Goal: Information Seeking & Learning: Check status

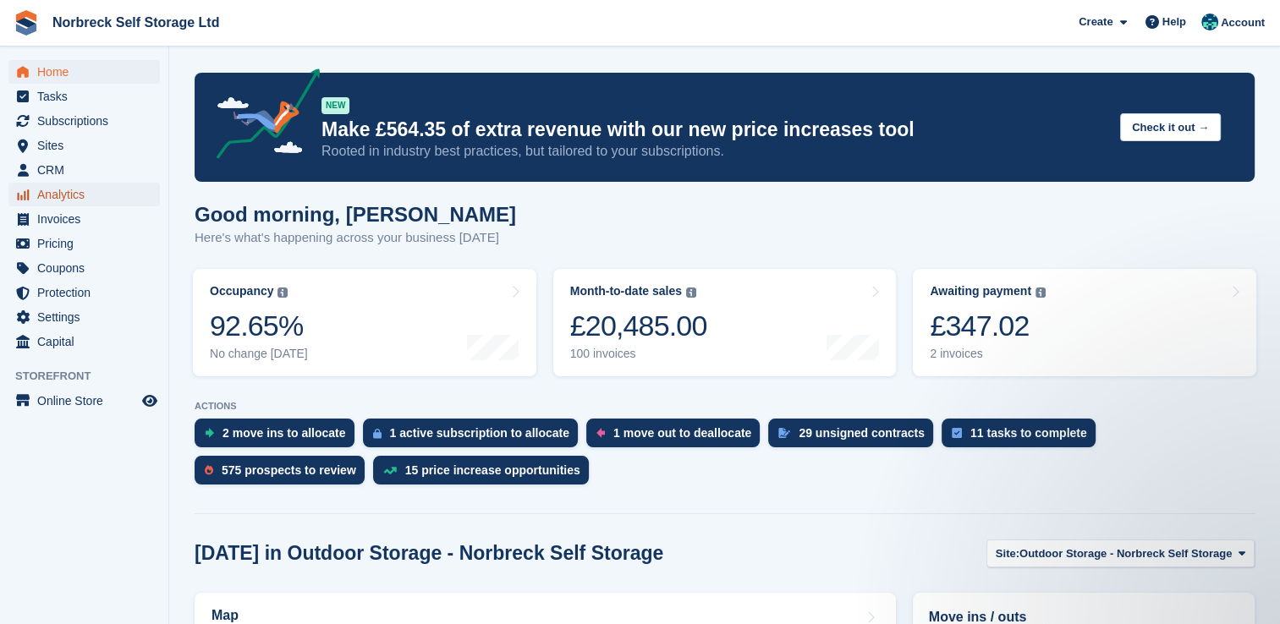
click at [80, 197] on span "Analytics" at bounding box center [88, 195] width 102 height 24
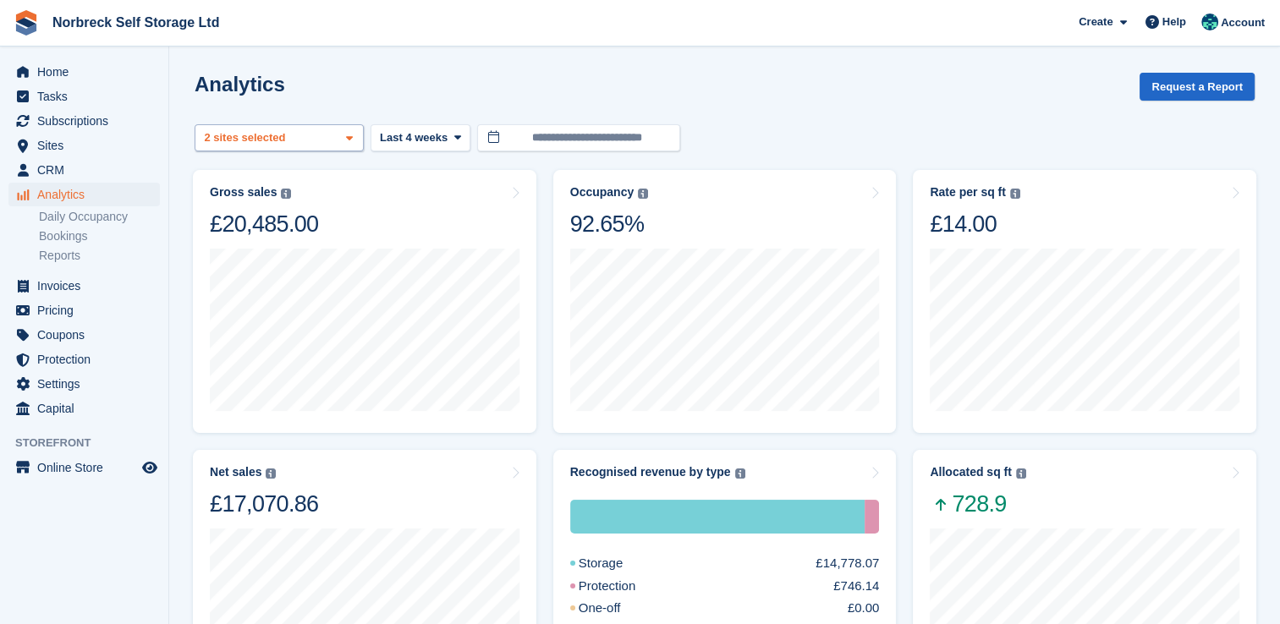
click at [350, 144] on span at bounding box center [350, 139] width 14 height 14
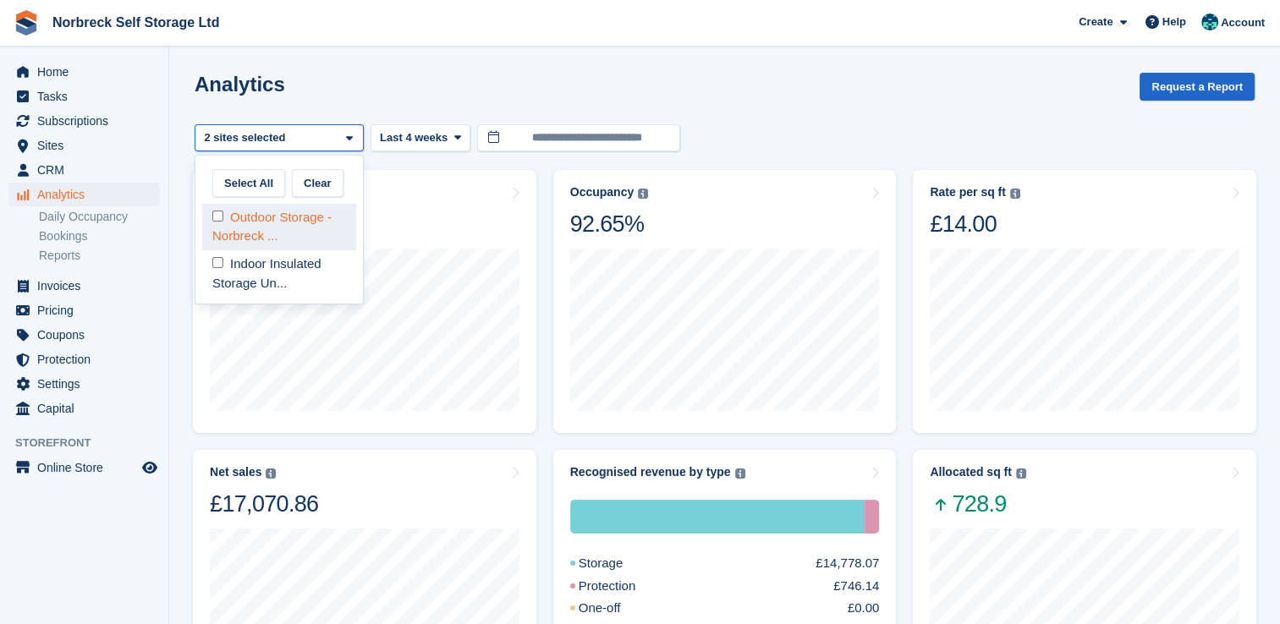
click at [315, 227] on div "Outdoor Storage - Norbreck ..." at bounding box center [279, 227] width 154 height 47
select select "****"
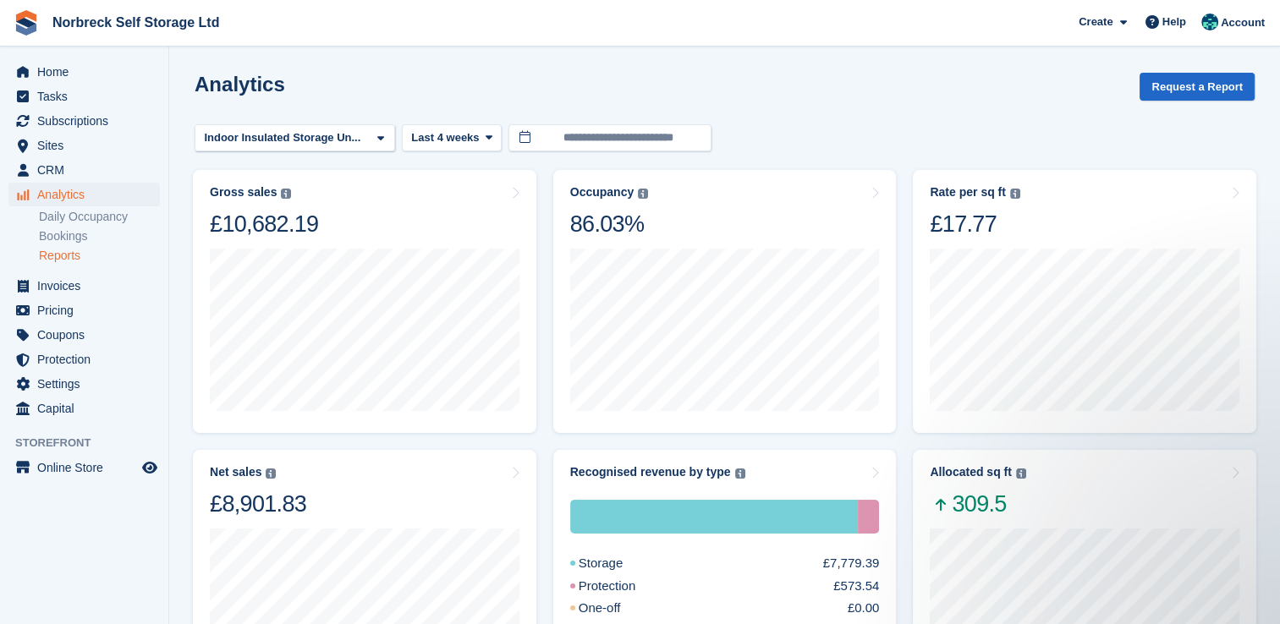
click at [72, 258] on link "Reports" at bounding box center [99, 256] width 121 height 16
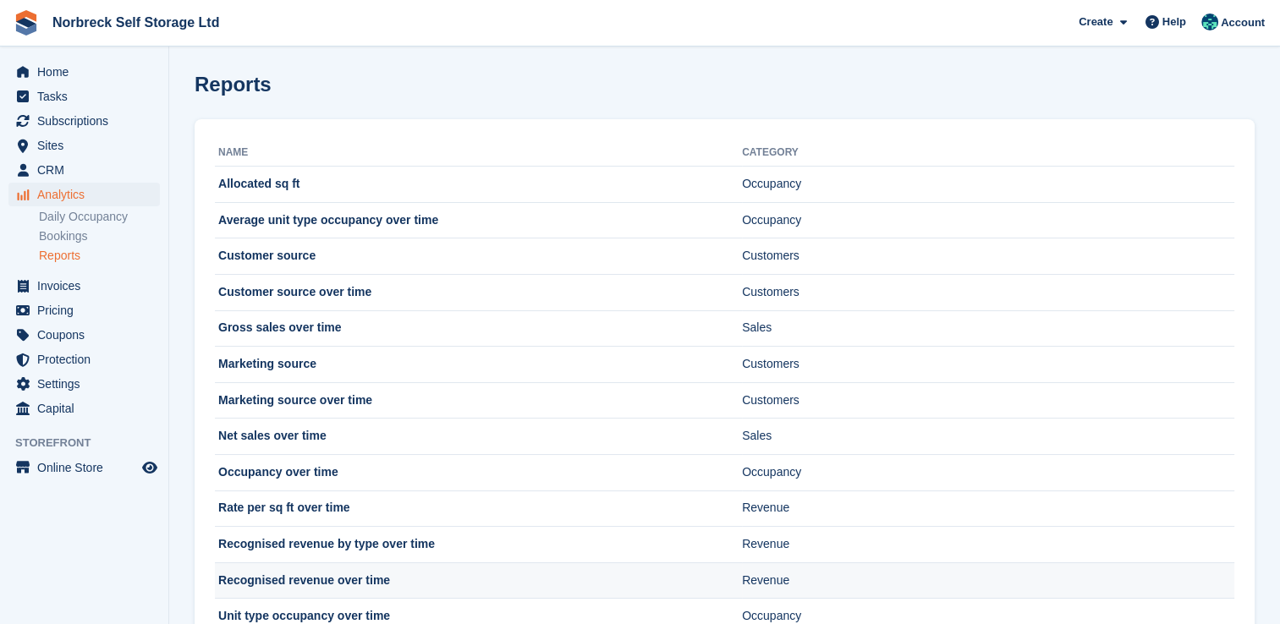
click at [298, 570] on td "Recognised revenue over time" at bounding box center [478, 580] width 527 height 36
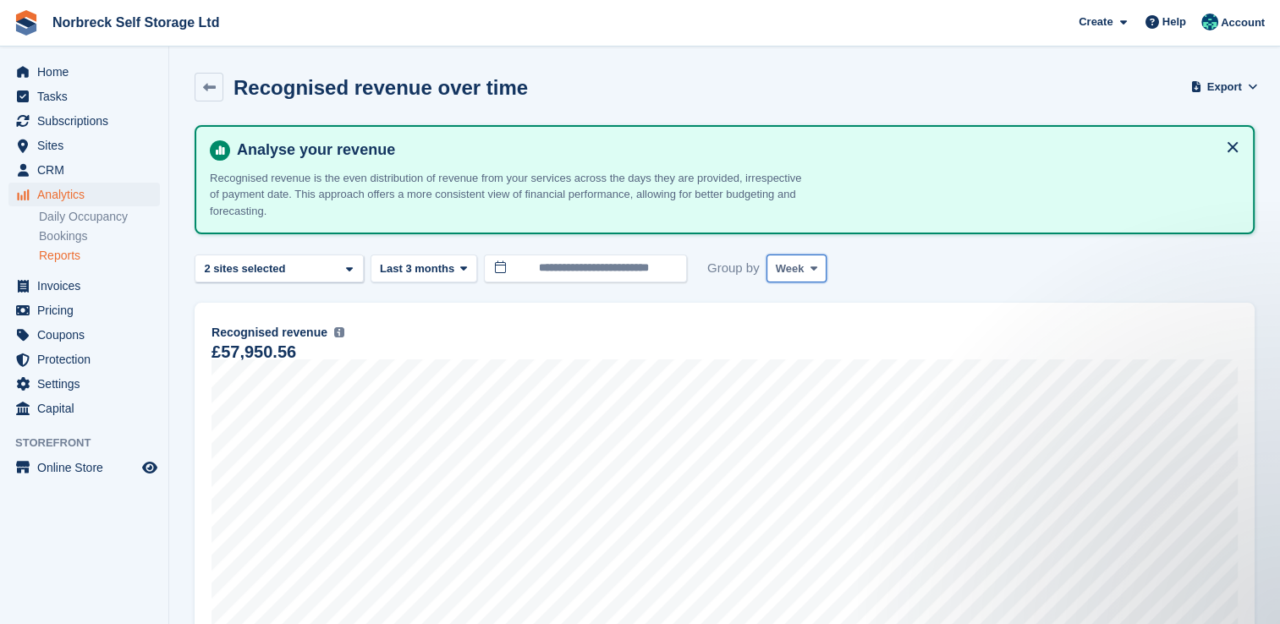
click at [810, 266] on icon at bounding box center [813, 268] width 7 height 11
click at [798, 372] on link "Month" at bounding box center [847, 369] width 147 height 30
